Goal: Browse casually

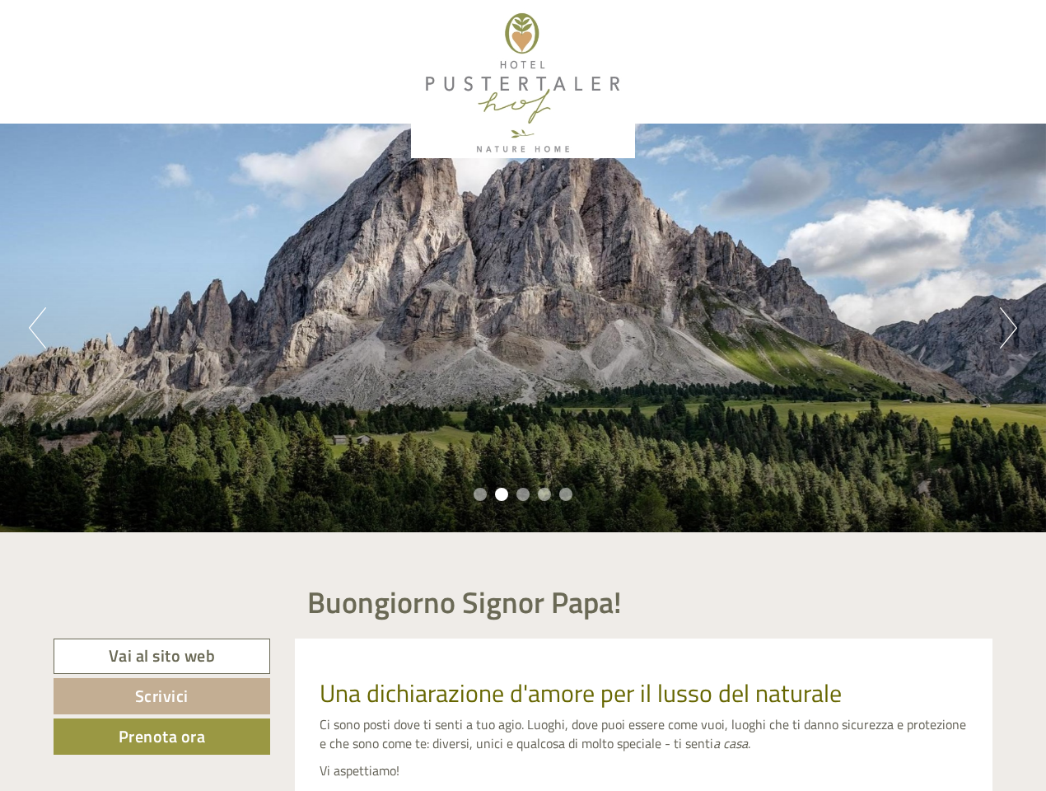
scroll to position [74, 0]
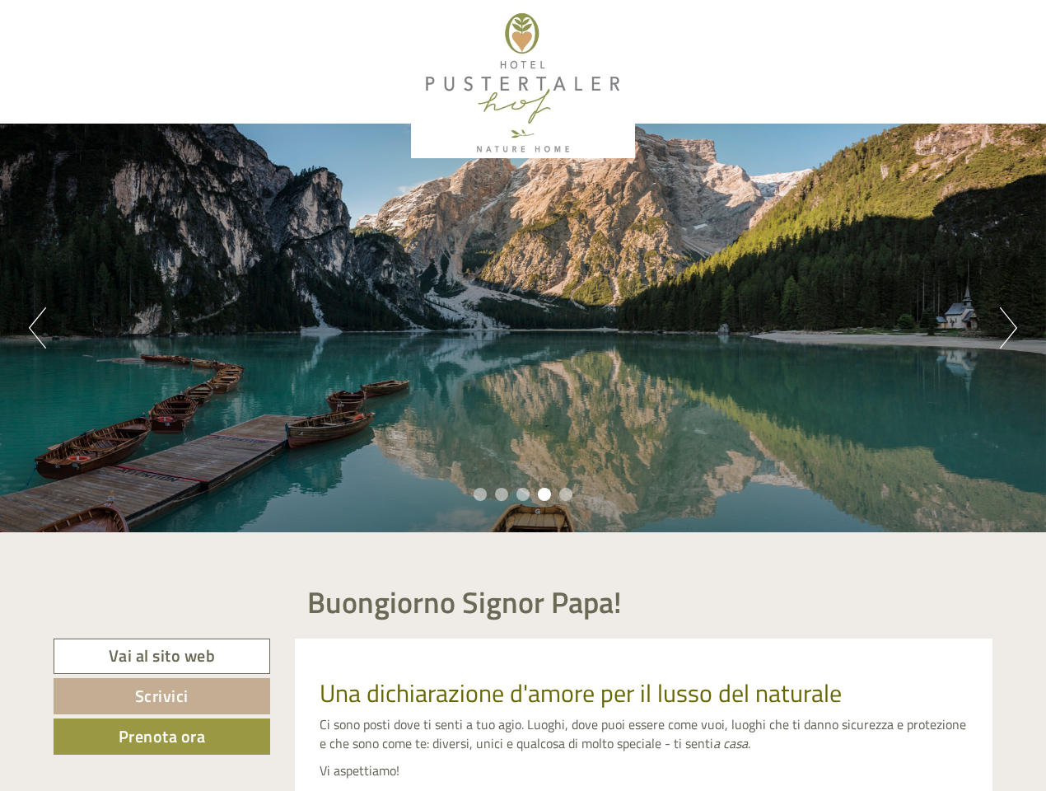
click at [523, 395] on div "Previous Next 1 2 3 4 5" at bounding box center [523, 328] width 1046 height 409
click at [37, 328] on button "Previous" at bounding box center [37, 327] width 17 height 41
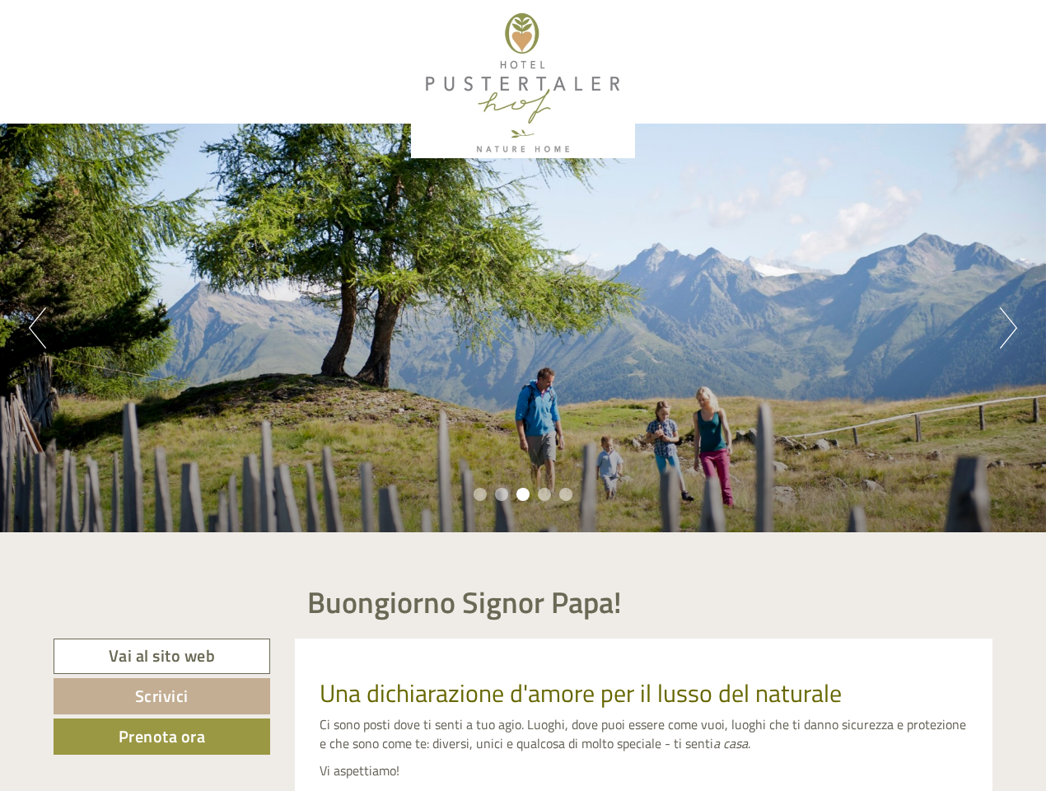
click at [523, 328] on div "Previous Next 1 2 3 4 5" at bounding box center [523, 328] width 1046 height 409
click at [1008, 328] on button "Next" at bounding box center [1008, 327] width 17 height 41
click at [480, 494] on li "1" at bounding box center [480, 494] width 13 height 13
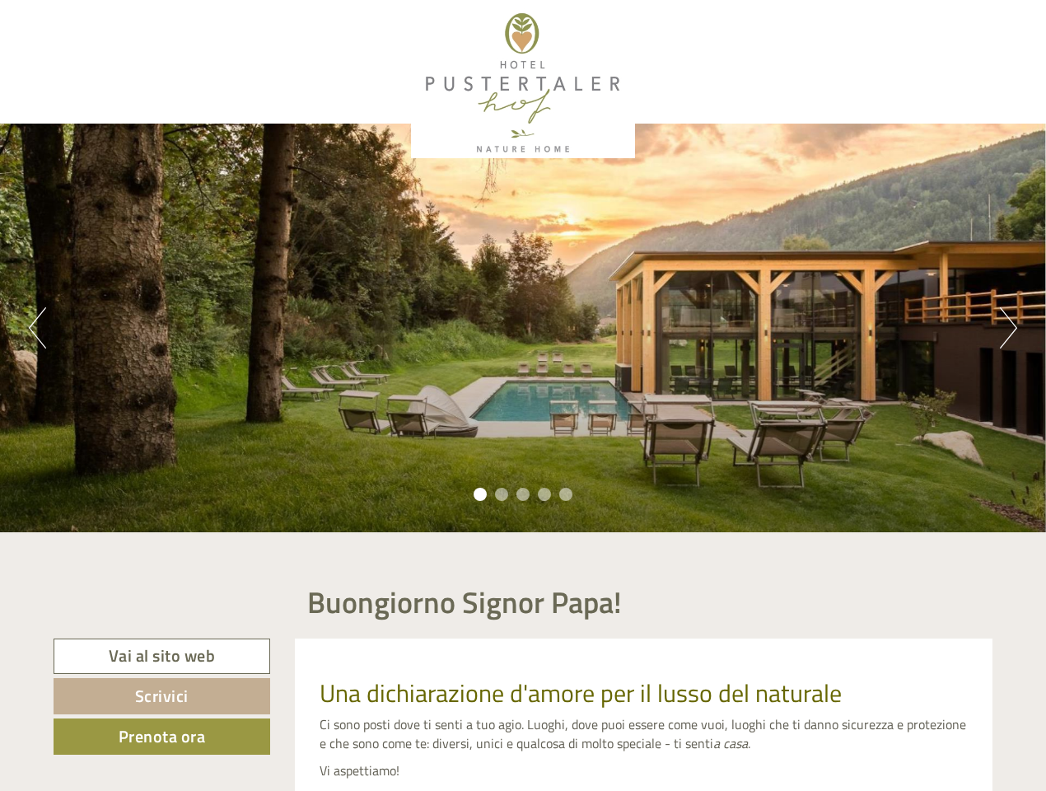
click at [502, 494] on li "2" at bounding box center [501, 494] width 13 height 13
click at [523, 494] on li "3" at bounding box center [522, 494] width 13 height 13
click at [544, 494] on li "4" at bounding box center [544, 494] width 13 height 13
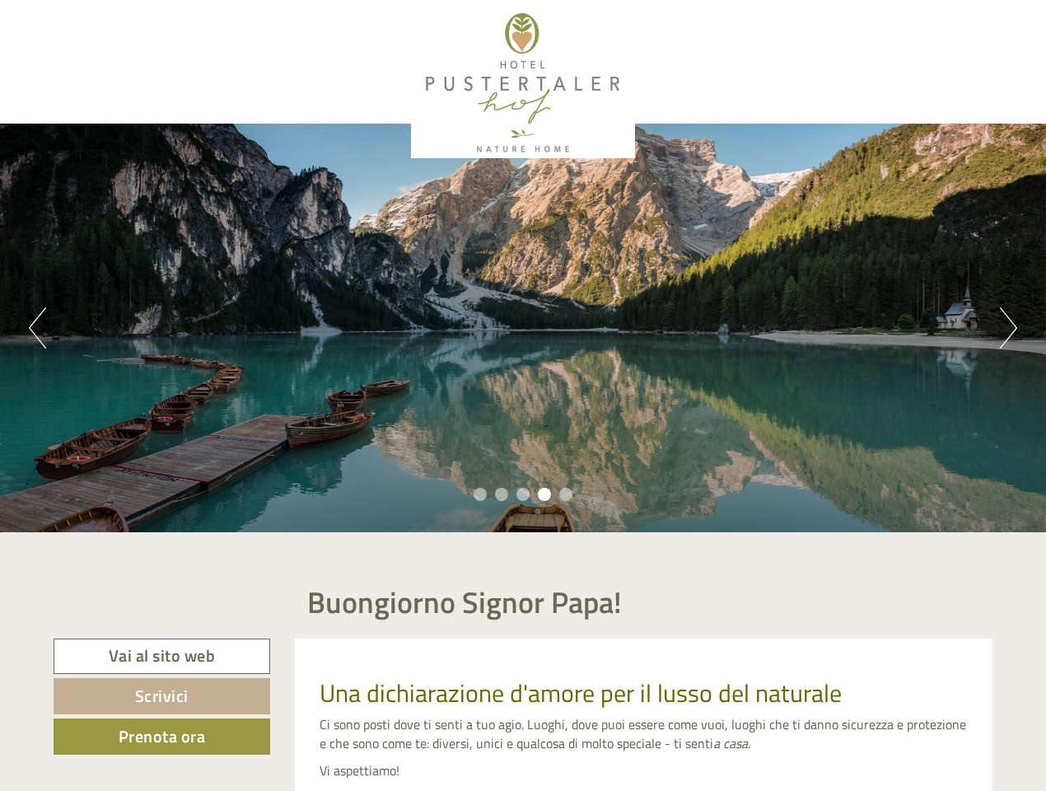
click at [566, 494] on li "5" at bounding box center [565, 494] width 13 height 13
